Goal: Information Seeking & Learning: Check status

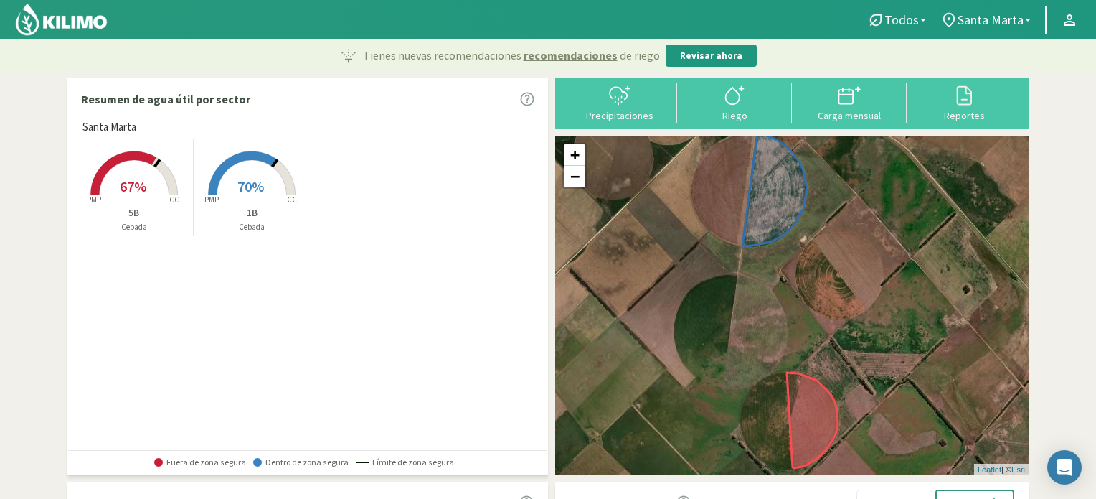
click at [250, 168] on rect at bounding box center [251, 196] width 115 height 115
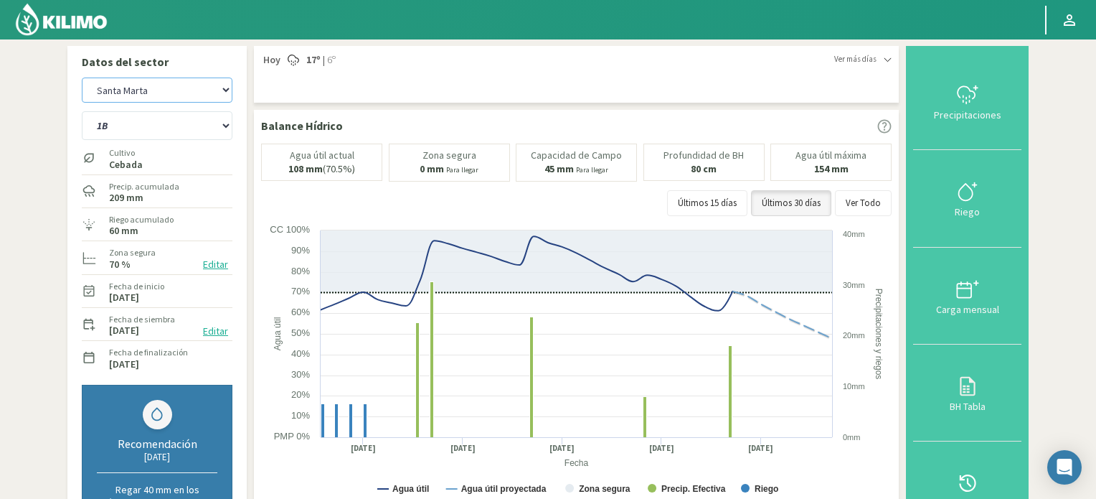
click at [200, 93] on select "San Antonio [GEOGRAPHIC_DATA][PERSON_NAME]" at bounding box center [157, 89] width 151 height 25
select select "0: Object"
click at [82, 77] on select "San Antonio [GEOGRAPHIC_DATA][PERSON_NAME]" at bounding box center [157, 89] width 151 height 25
click at [44, 17] on img at bounding box center [61, 19] width 94 height 34
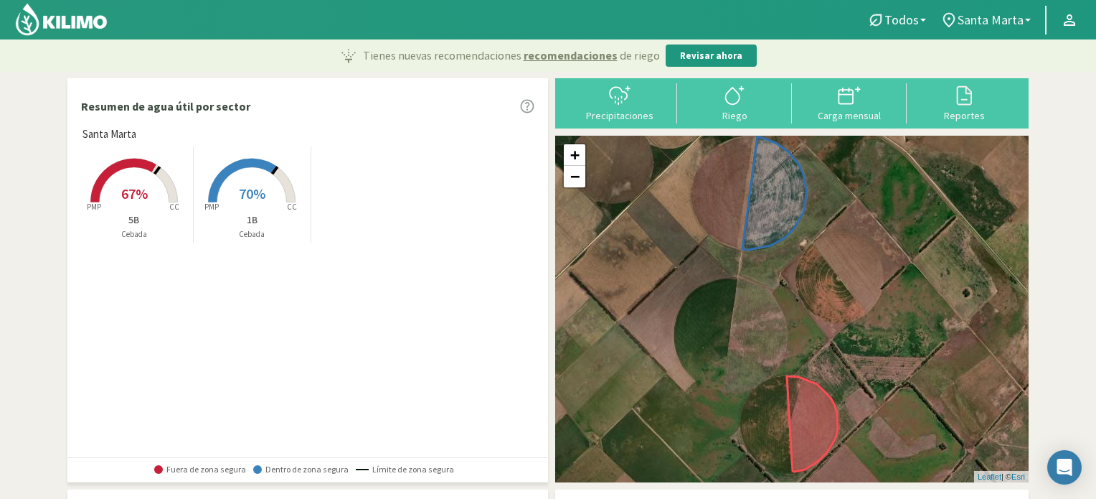
click at [988, 19] on span "Santa Marta" at bounding box center [991, 19] width 66 height 15
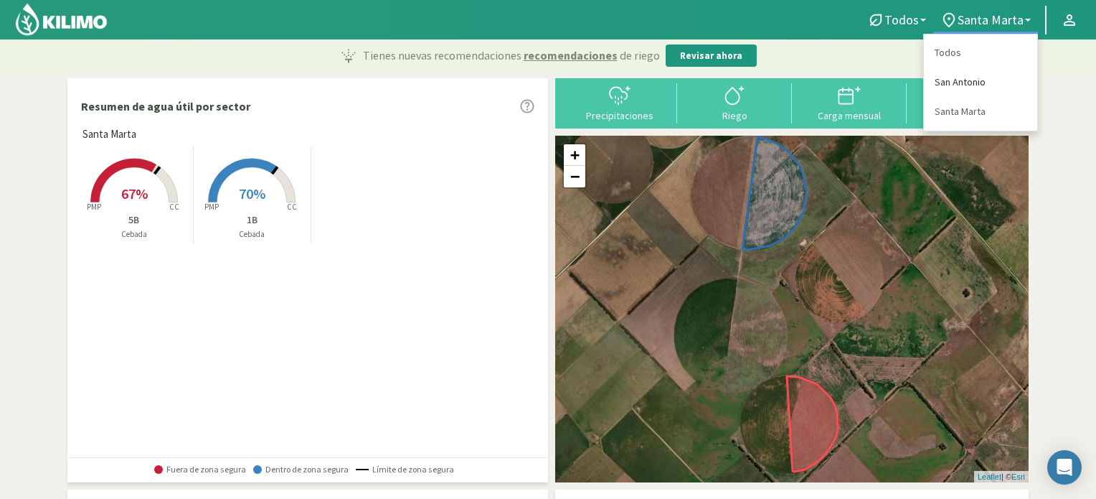
click at [959, 82] on link "San Antonio" at bounding box center [980, 81] width 113 height 29
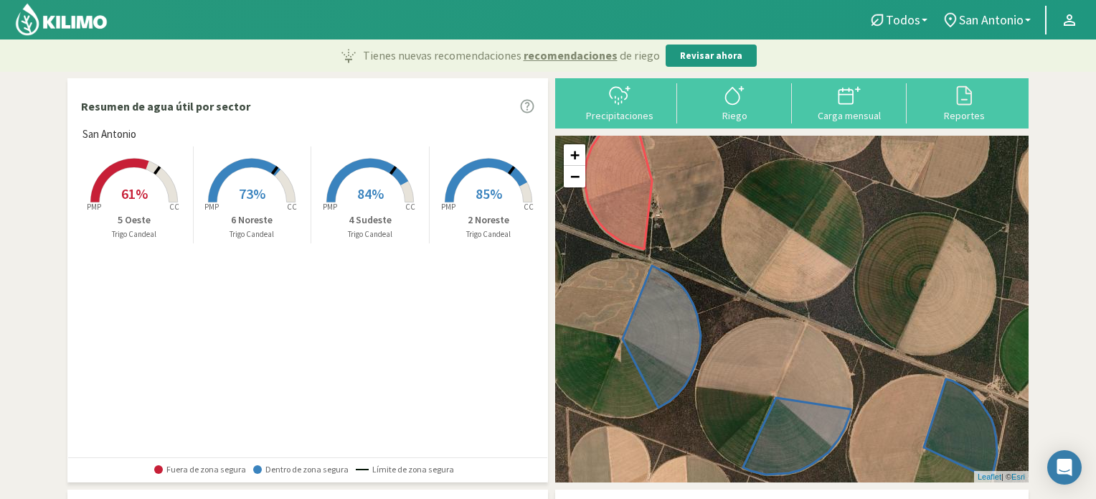
click at [493, 163] on icon at bounding box center [486, 181] width 82 height 44
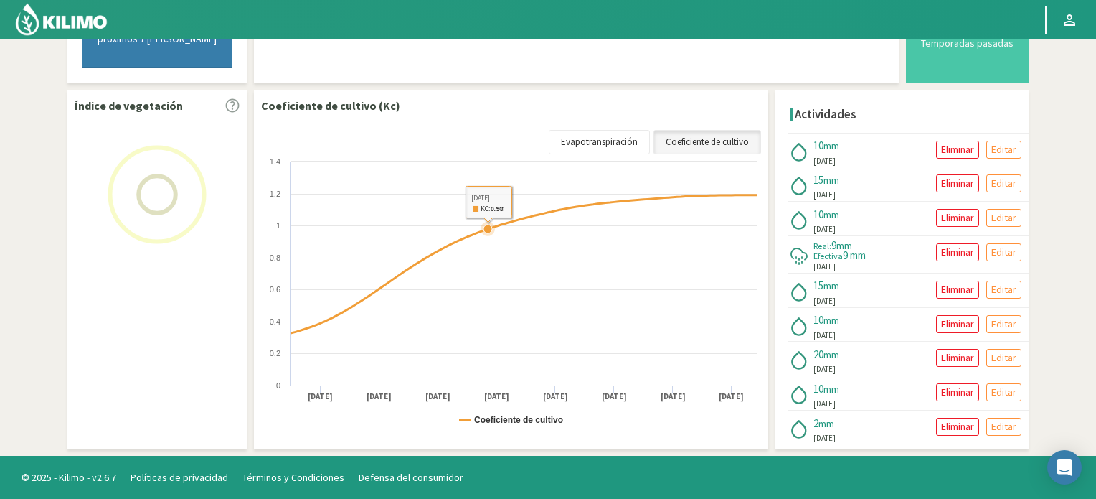
scroll to position [467, 0]
